Goal: Task Accomplishment & Management: Manage account settings

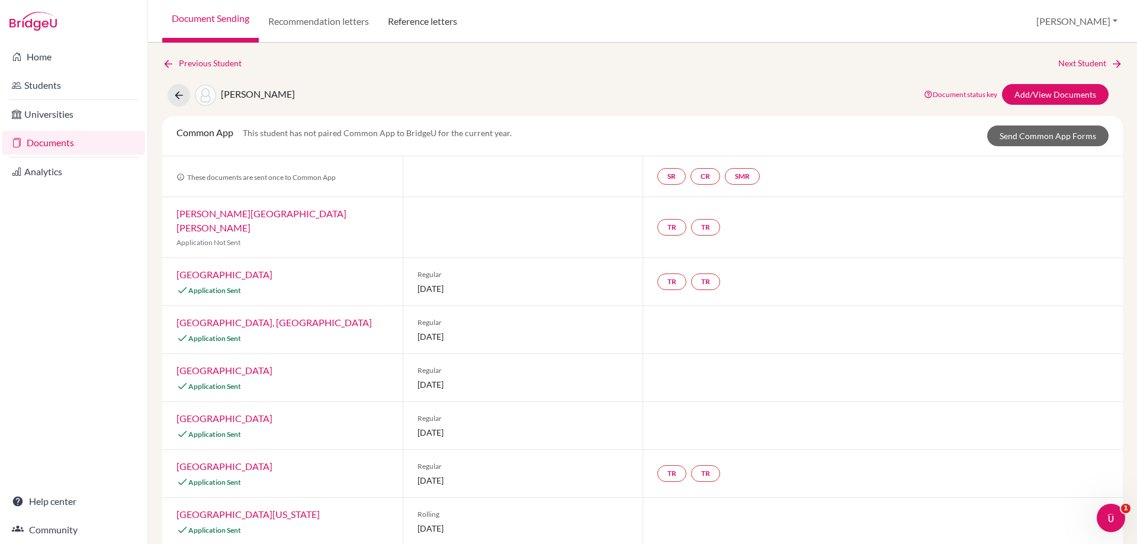
click at [420, 26] on link "Reference letters" at bounding box center [422, 21] width 88 height 43
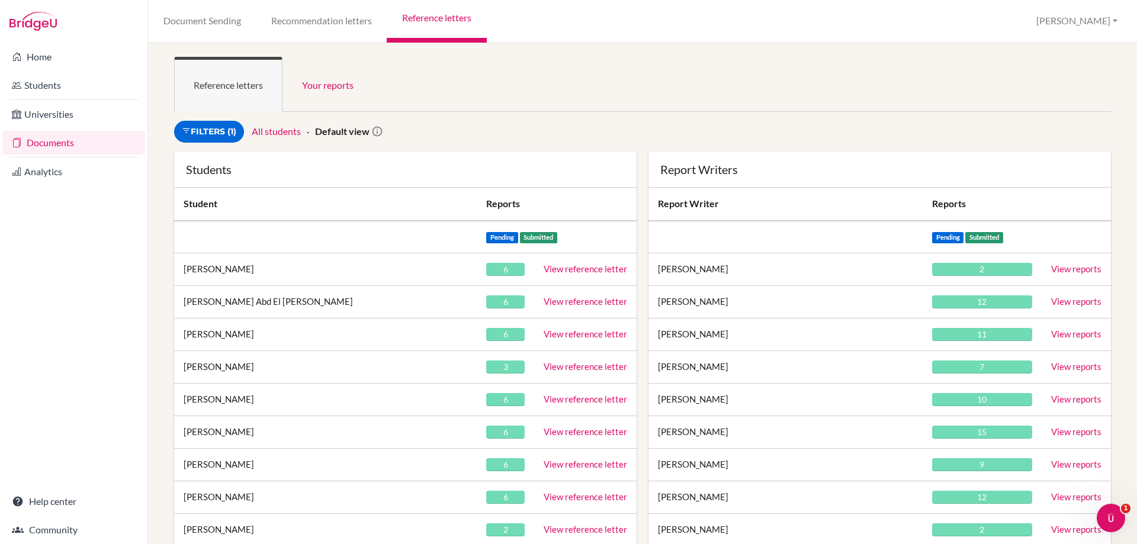
click at [778, 57] on ul "Reference letters Your reports" at bounding box center [642, 84] width 937 height 55
click at [205, 139] on link "Filters (1)" at bounding box center [209, 132] width 70 height 22
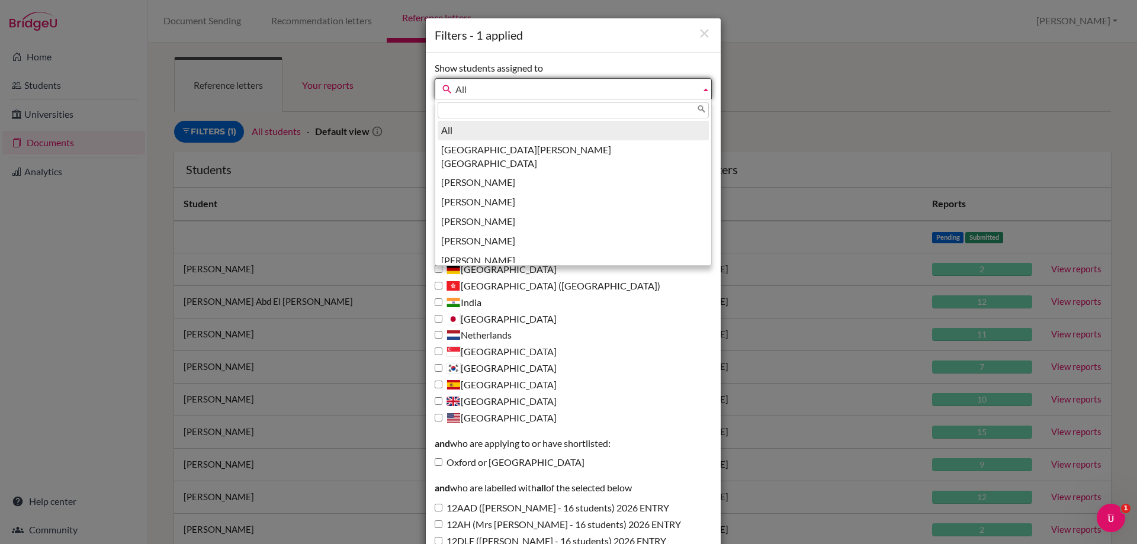
click at [480, 88] on span "All" at bounding box center [575, 89] width 240 height 21
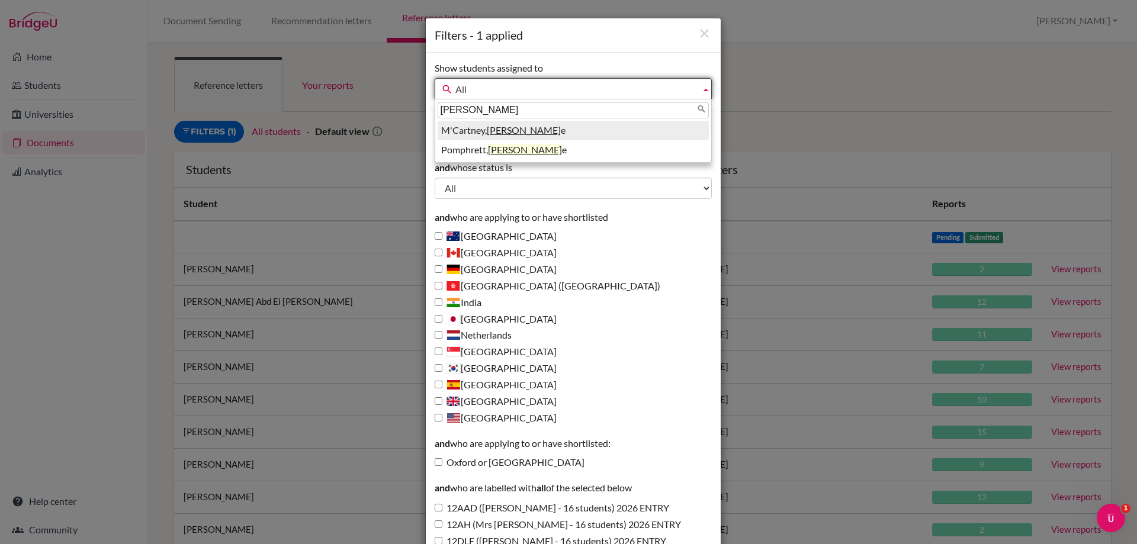
type input "michell"
click at [462, 132] on li "M'Cartney, Michell e" at bounding box center [573, 131] width 271 height 20
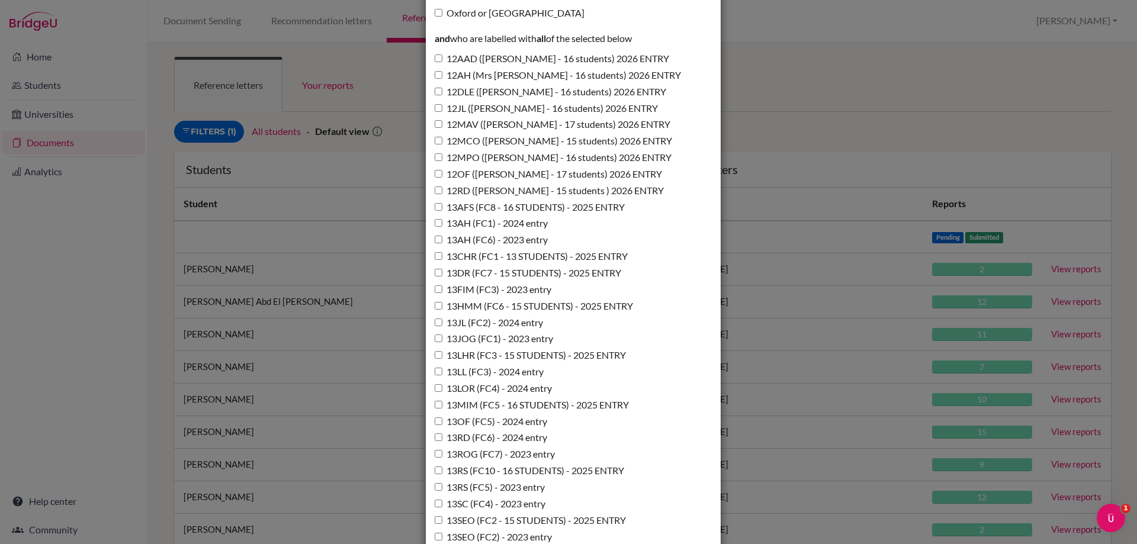
scroll to position [474, 0]
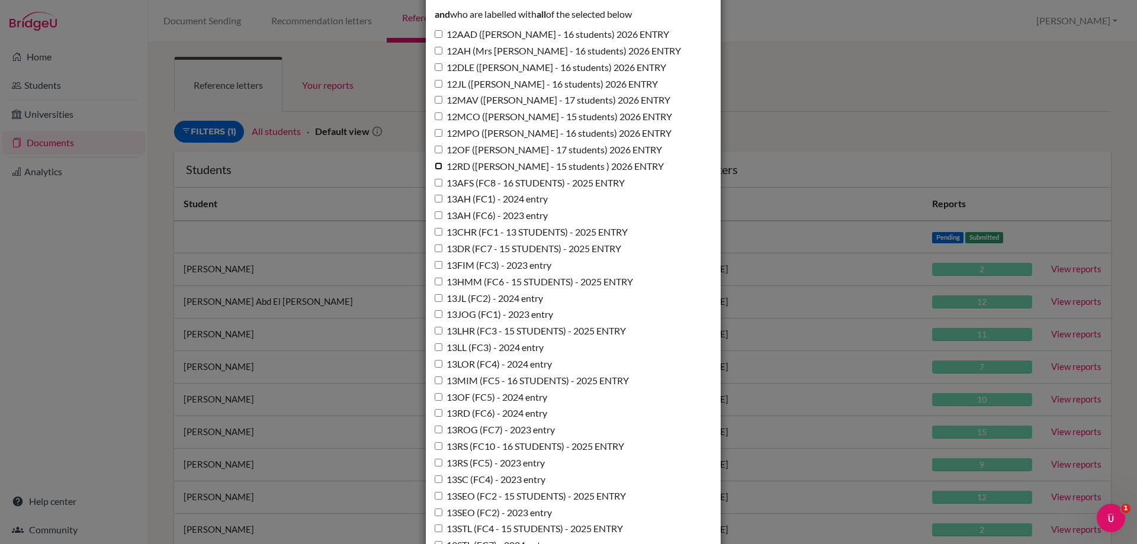
click at [436, 165] on input "12RD (Miss D'Annunzio - 15 students ) 2026 ENTRY" at bounding box center [439, 166] width 8 height 8
checkbox input "true"
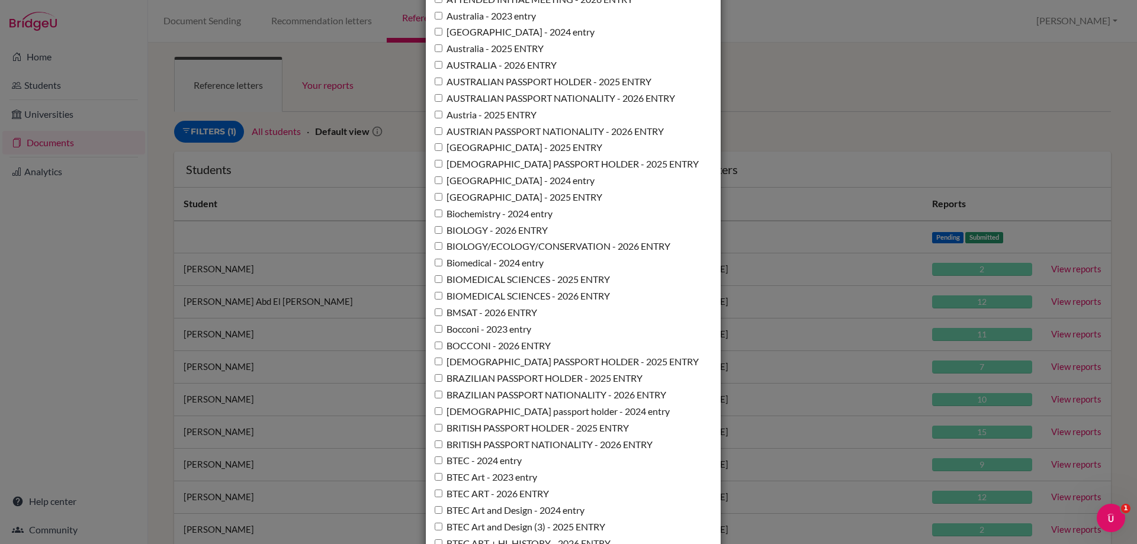
scroll to position [1836, 0]
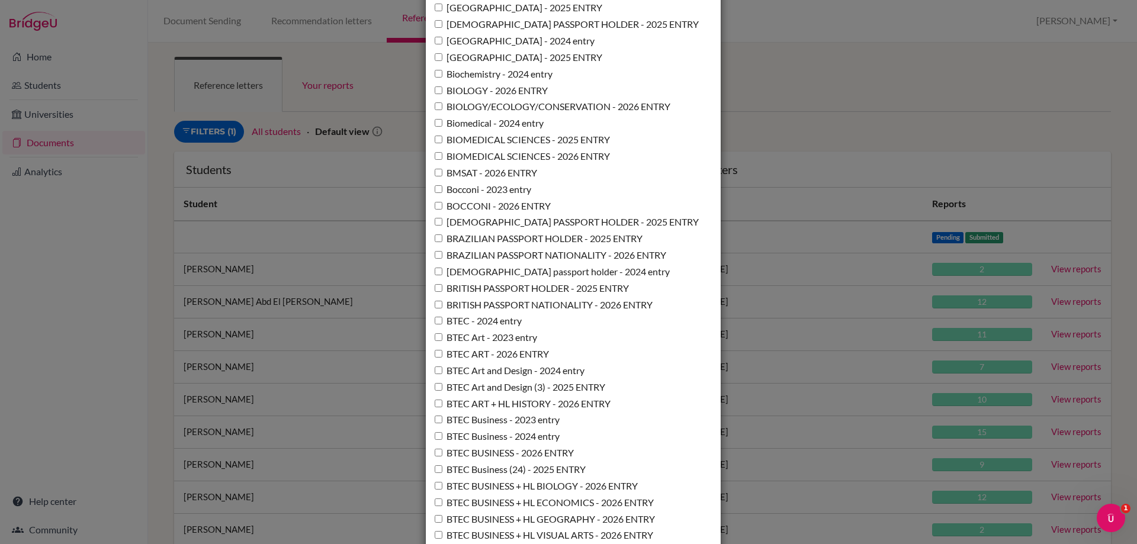
drag, startPoint x: 1126, startPoint y: 131, endPoint x: 1136, endPoint y: 232, distance: 101.8
click at [1136, 232] on div "Filters - 1 applied Show students assigned to All Addis, Ashleigh Andrews, Chri…" at bounding box center [568, 272] width 1137 height 544
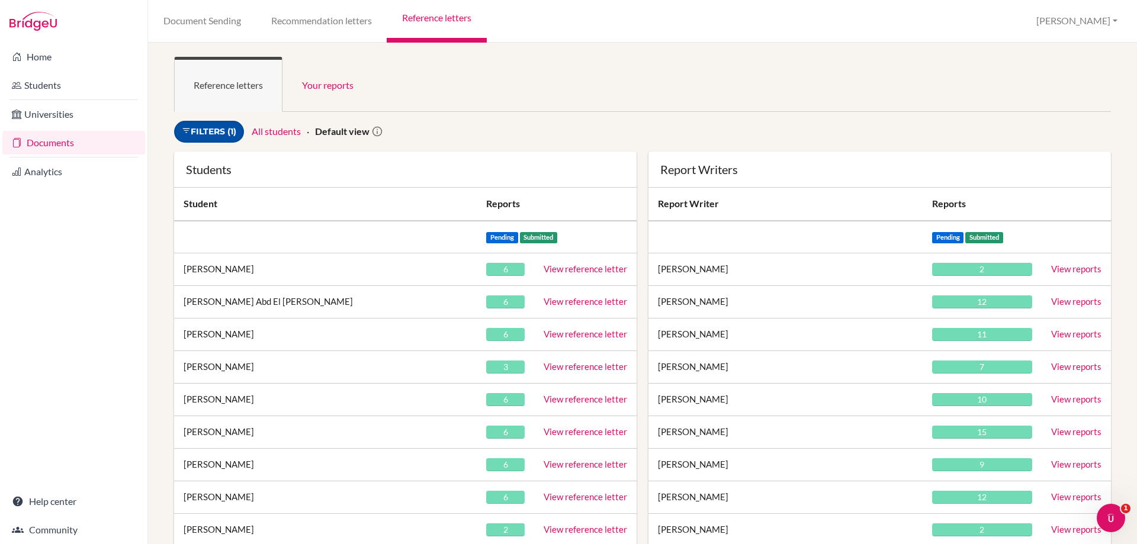
click at [219, 132] on link "Filters (1)" at bounding box center [209, 132] width 70 height 22
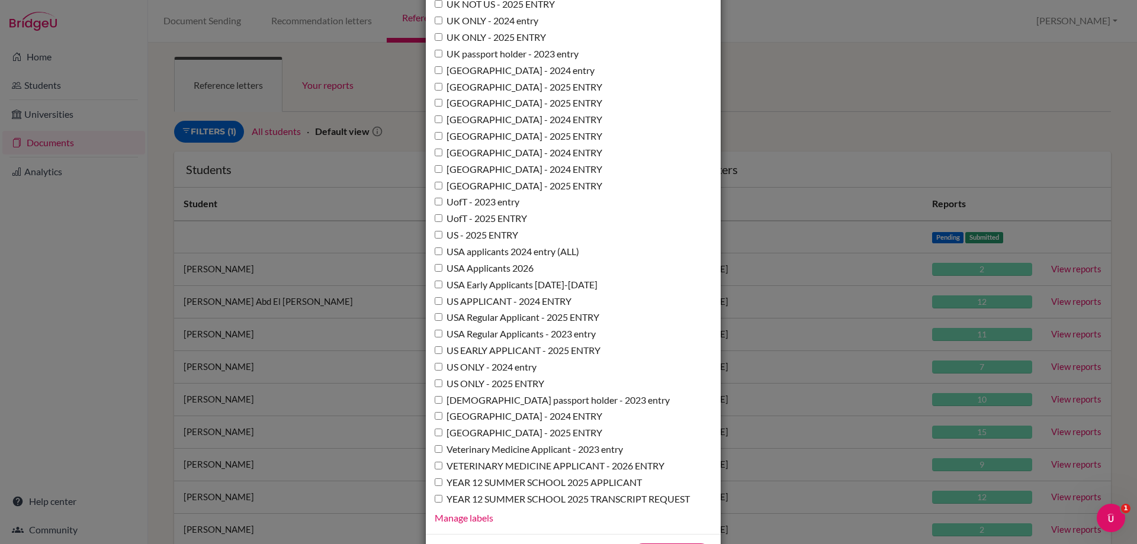
scroll to position [8595, 0]
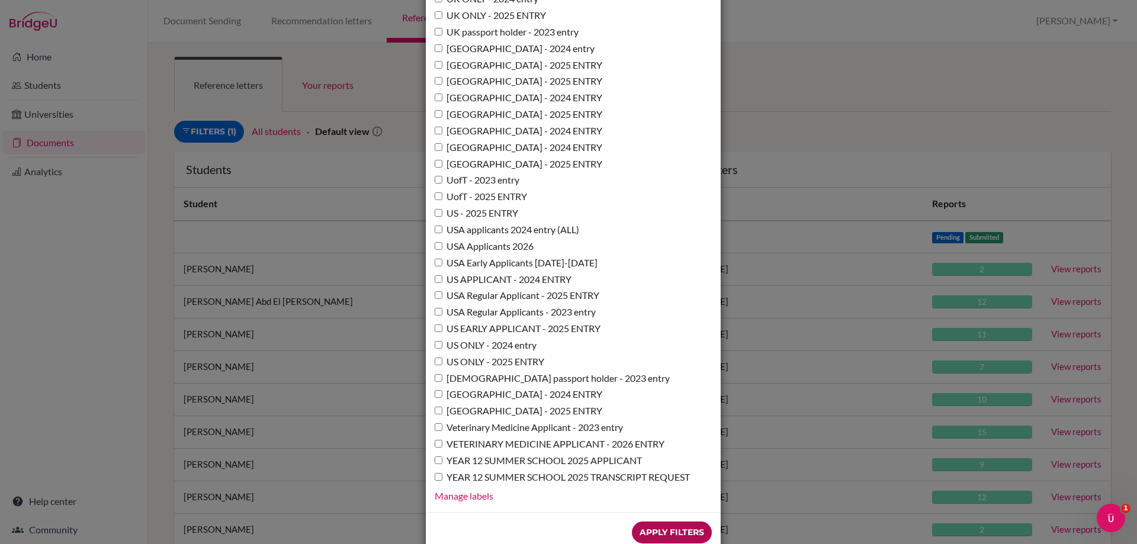
click at [648, 522] on input "Apply Filters" at bounding box center [672, 533] width 80 height 22
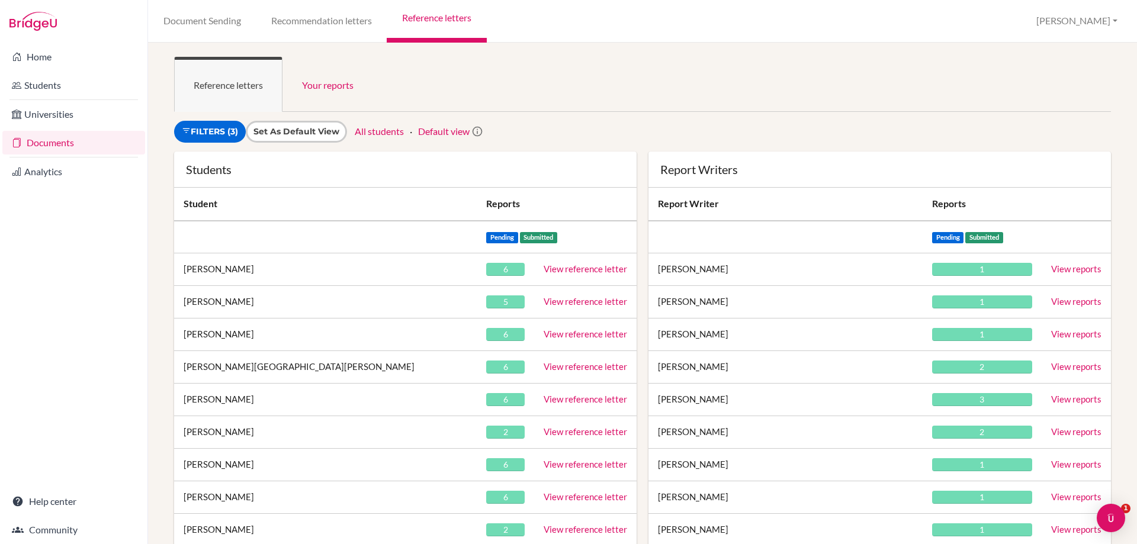
click at [576, 302] on link "View reference letter" at bounding box center [585, 301] width 83 height 11
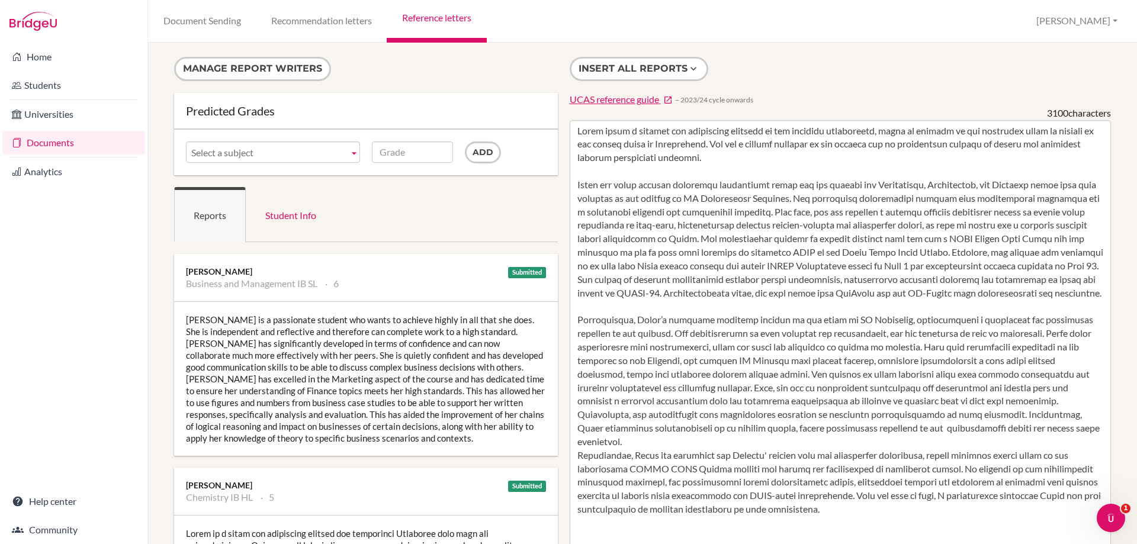
click at [234, 386] on div "Yuhan is a passionate student who wants to achieve highly in all that she does.…" at bounding box center [366, 379] width 384 height 154
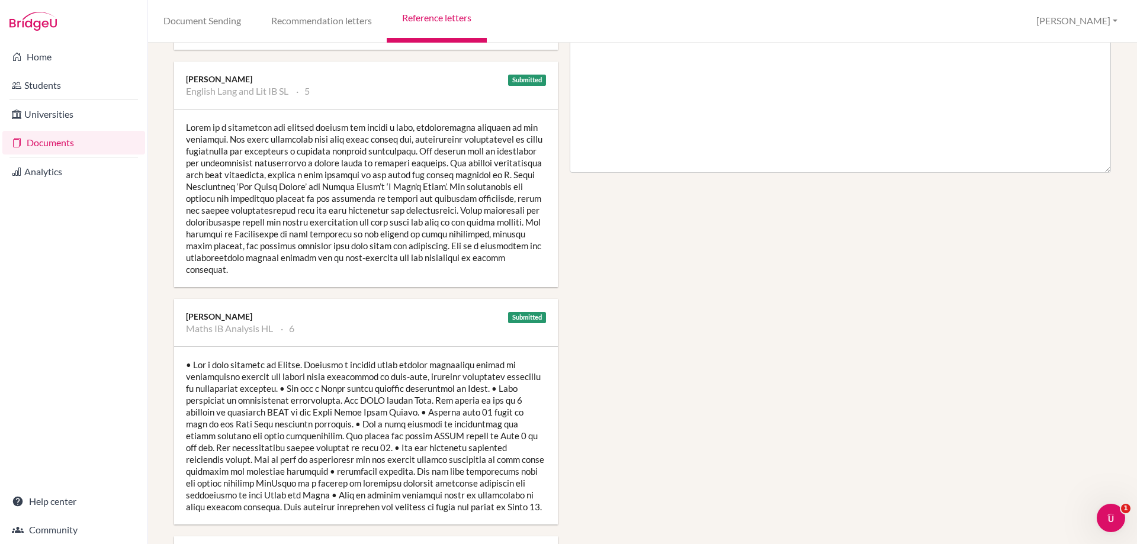
scroll to position [651, 0]
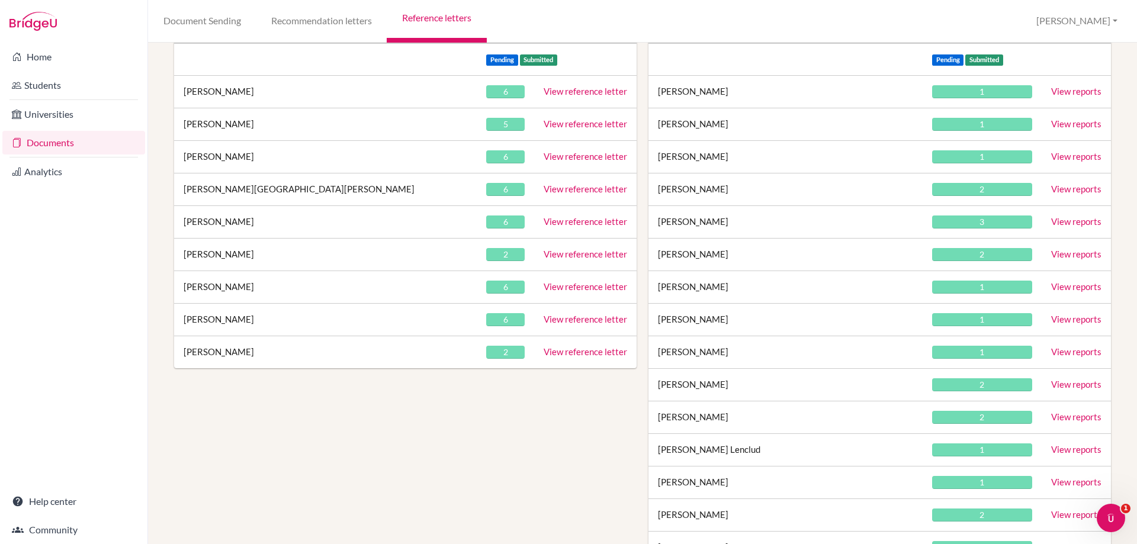
scroll to position [118, 0]
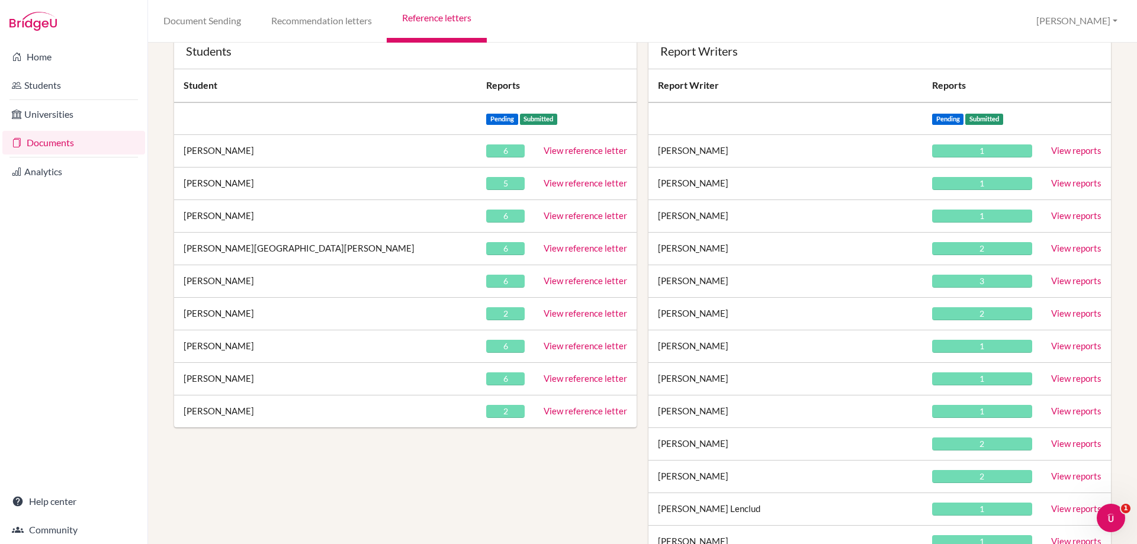
drag, startPoint x: 578, startPoint y: 251, endPoint x: 577, endPoint y: 126, distance: 125.5
click at [578, 251] on link "View reference letter" at bounding box center [585, 248] width 83 height 11
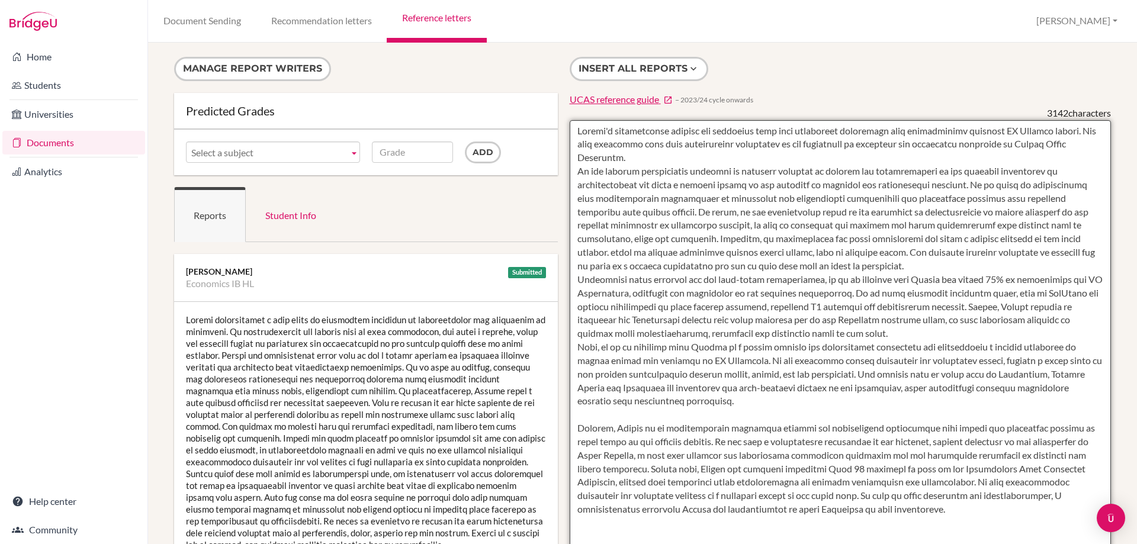
drag, startPoint x: 974, startPoint y: 280, endPoint x: 573, endPoint y: 117, distance: 432.9
click at [573, 117] on form at bounding box center [841, 456] width 542 height 698
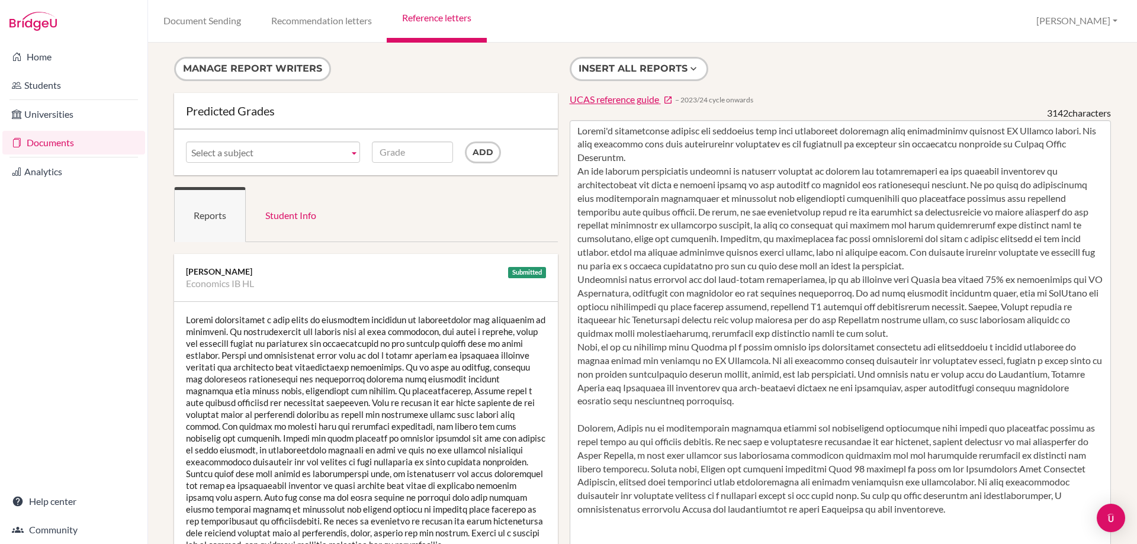
click at [307, 439] on div at bounding box center [366, 432] width 384 height 261
click at [309, 439] on div at bounding box center [366, 432] width 384 height 261
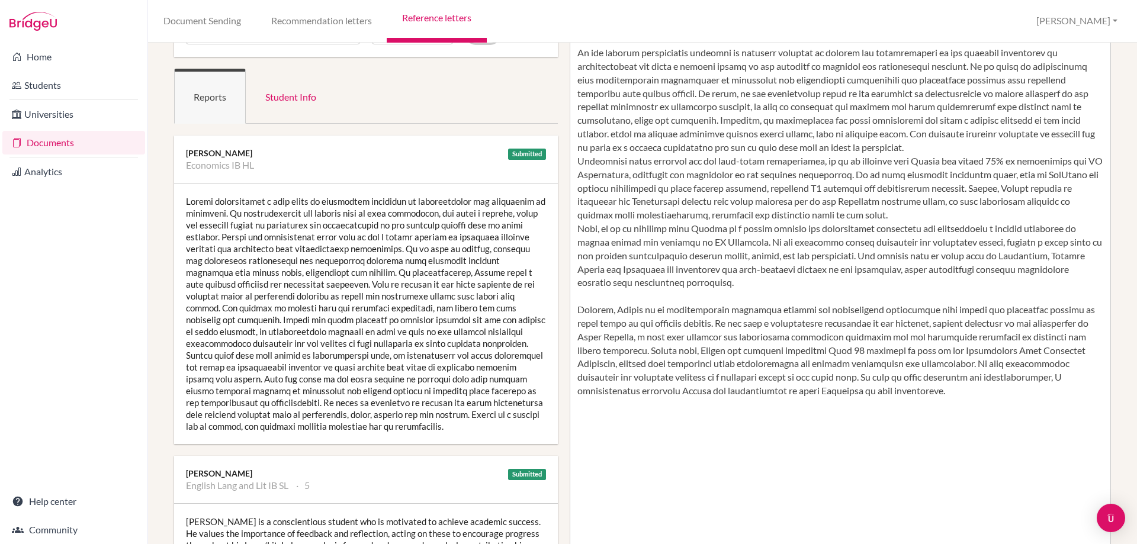
scroll to position [178, 0]
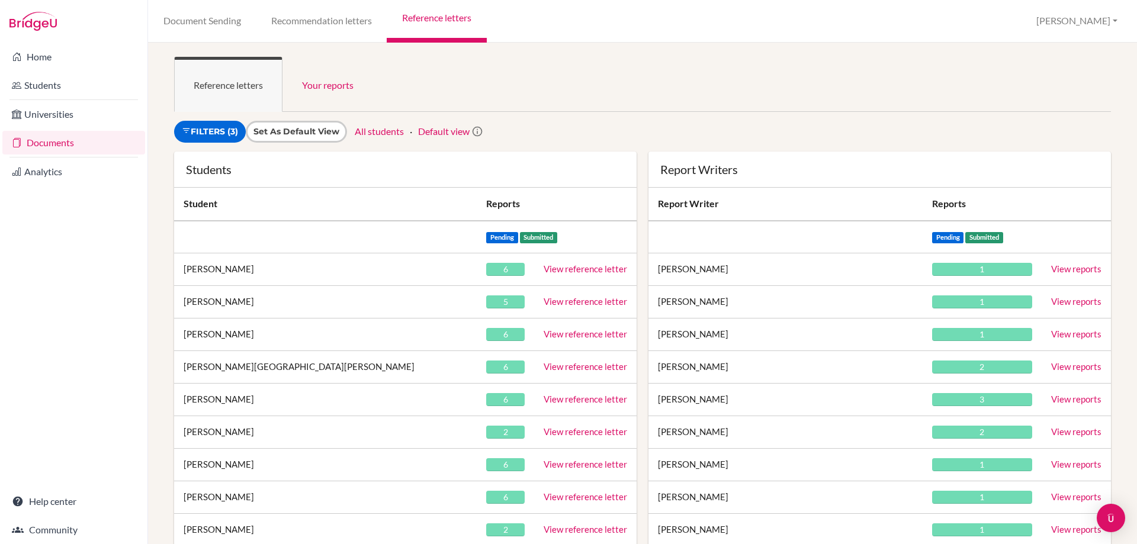
click at [571, 400] on link "View reference letter" at bounding box center [585, 399] width 83 height 11
